Goal: Task Accomplishment & Management: Manage account settings

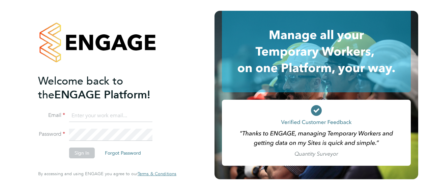
click at [95, 116] on input at bounding box center [110, 116] width 83 height 12
type input "Nicholas.morgan@hays.com"
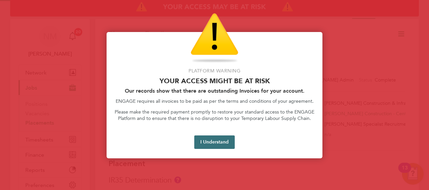
click at [223, 143] on button "I Understand" at bounding box center [214, 142] width 40 height 13
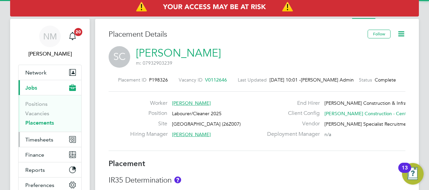
click at [52, 137] on span "Timesheets" at bounding box center [39, 140] width 28 height 6
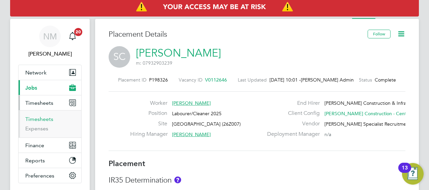
click at [42, 118] on link "Timesheets" at bounding box center [39, 119] width 28 height 6
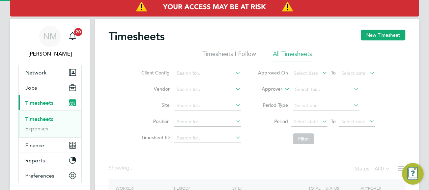
click at [277, 86] on label "Approver" at bounding box center [267, 89] width 30 height 7
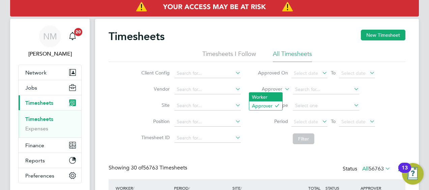
click at [268, 97] on li "Worker" at bounding box center [265, 97] width 33 height 9
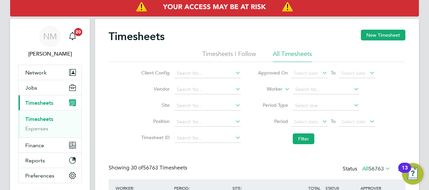
click at [292, 91] on li "Worker" at bounding box center [316, 90] width 134 height 16
click at [296, 91] on input at bounding box center [326, 89] width 66 height 9
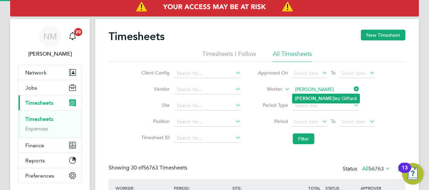
click at [309, 100] on li "[PERSON_NAME] [PERSON_NAME] Giffard" at bounding box center [326, 98] width 67 height 9
type input "[PERSON_NAME]"
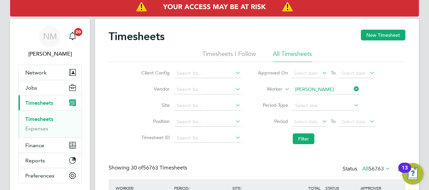
click at [301, 147] on li "Filter" at bounding box center [316, 139] width 134 height 18
click at [301, 142] on button "Filter" at bounding box center [304, 139] width 22 height 11
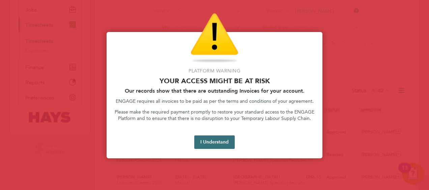
click at [216, 145] on button "I Understand" at bounding box center [214, 142] width 40 height 13
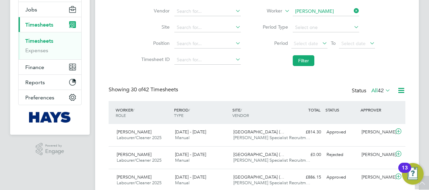
scroll to position [1, 0]
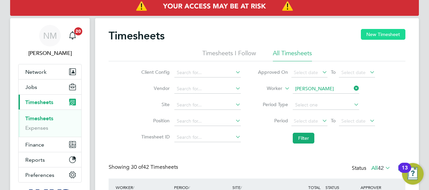
click at [380, 34] on button "New Timesheet" at bounding box center [383, 34] width 45 height 11
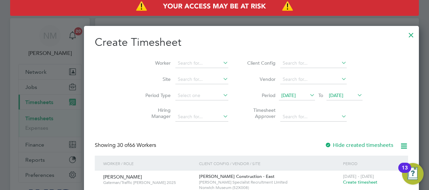
scroll to position [1462, 261]
click at [281, 94] on span "[DATE]" at bounding box center [288, 95] width 15 height 6
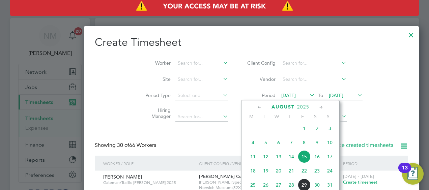
scroll to position [255, 0]
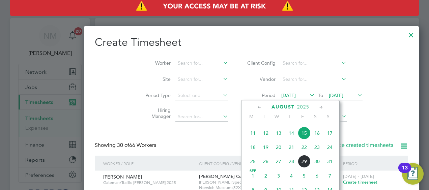
click at [315, 149] on span "23" at bounding box center [317, 147] width 13 height 13
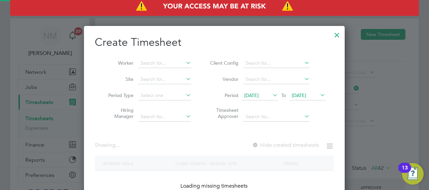
click at [302, 96] on span "[DATE]" at bounding box center [299, 95] width 15 height 6
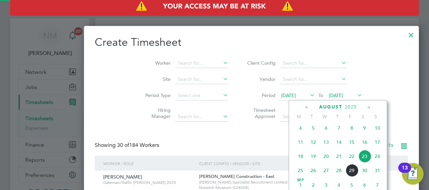
scroll to position [255, 0]
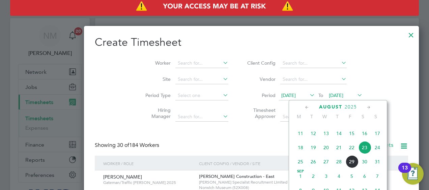
click at [349, 163] on span "29" at bounding box center [352, 162] width 13 height 13
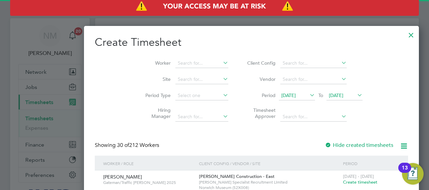
scroll to position [20, 0]
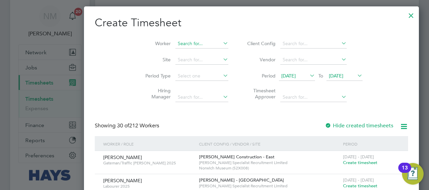
click at [175, 44] on input at bounding box center [201, 43] width 53 height 9
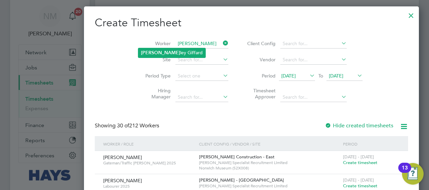
click at [160, 49] on li "[PERSON_NAME] [PERSON_NAME] Giffard" at bounding box center [171, 52] width 67 height 9
type input "[PERSON_NAME]"
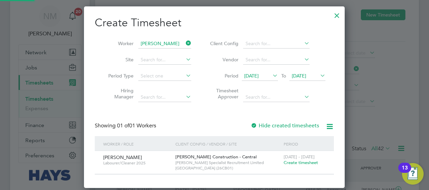
scroll to position [34, 0]
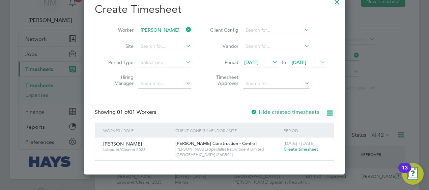
click at [299, 148] on span "Create timesheet" at bounding box center [301, 149] width 34 height 6
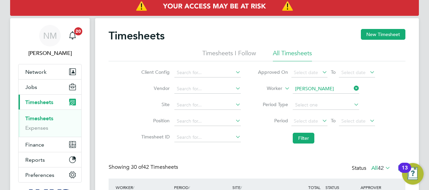
scroll to position [3, 3]
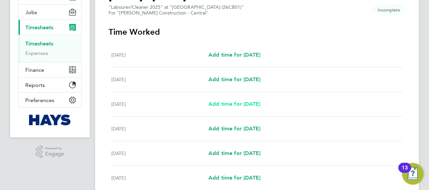
click at [230, 104] on span "Add time for [DATE]" at bounding box center [235, 104] width 52 height 6
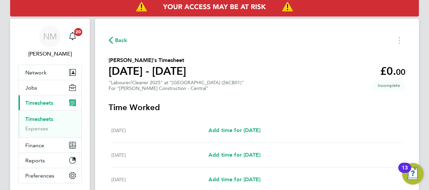
select select "30"
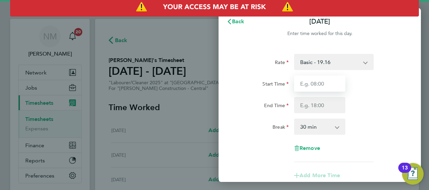
click at [320, 87] on input "Start Time" at bounding box center [319, 84] width 51 height 16
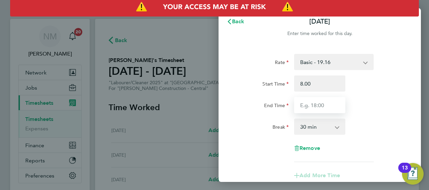
type input "08:00"
click at [320, 104] on input "End Time" at bounding box center [319, 105] width 51 height 16
type input "17:00"
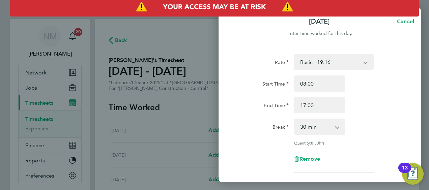
click at [370, 108] on div "End Time 17:00" at bounding box center [320, 105] width 170 height 16
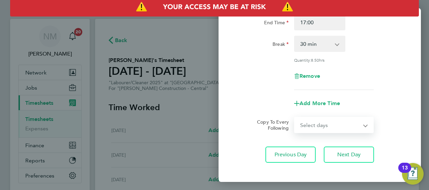
click at [336, 125] on select "Select days Day [DATE] [DATE] [DATE] [DATE]" at bounding box center [330, 125] width 71 height 15
select select "DAY"
click at [295, 118] on select "Select days Day [DATE] [DATE] [DATE] [DATE]" at bounding box center [330, 125] width 71 height 15
select select "[DATE]"
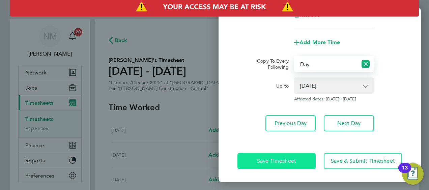
click at [286, 154] on button "Save Timesheet" at bounding box center [277, 161] width 78 height 16
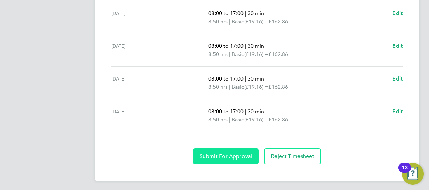
click at [242, 153] on span "Submit For Approval" at bounding box center [226, 156] width 52 height 7
